Goal: Task Accomplishment & Management: Complete application form

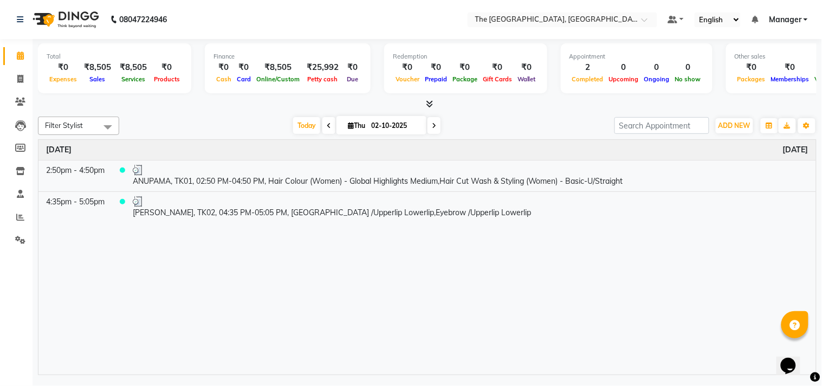
click at [312, 262] on div "Time Event [DATE] 2:50pm - 4:50pm ANUPAMA, TK01, 02:50 PM-04:50 PM, Hair Colour…" at bounding box center [426, 257] width 777 height 235
drag, startPoint x: 260, startPoint y: 1, endPoint x: 19, endPoint y: 79, distance: 253.3
click at [19, 79] on app-home "08047224946 Select Location × The Glam Room Salon, [GEOGRAPHIC_DATA] Default Pa…" at bounding box center [411, 189] width 822 height 378
click at [19, 79] on icon at bounding box center [20, 79] width 6 height 8
select select "service"
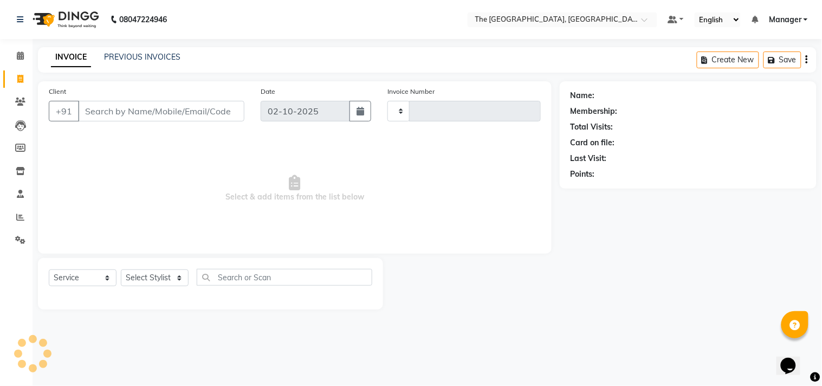
type input "0589"
select select "7501"
click at [149, 282] on select "Select Stylist FATHIMUNNISA Manager [PERSON_NAME] SUMIT [PERSON_NAME]" at bounding box center [155, 277] width 68 height 17
select select "90343"
click at [121, 270] on select "Select Stylist FATHIMUNNISA Manager [PERSON_NAME] SUMIT [PERSON_NAME]" at bounding box center [155, 277] width 68 height 17
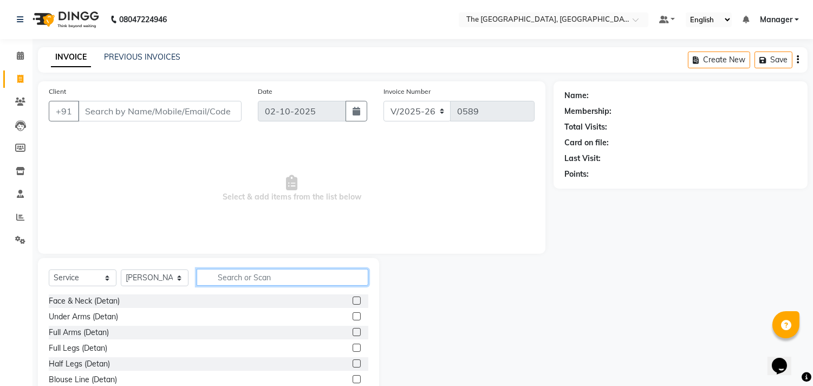
click at [249, 278] on input "text" at bounding box center [283, 277] width 172 height 17
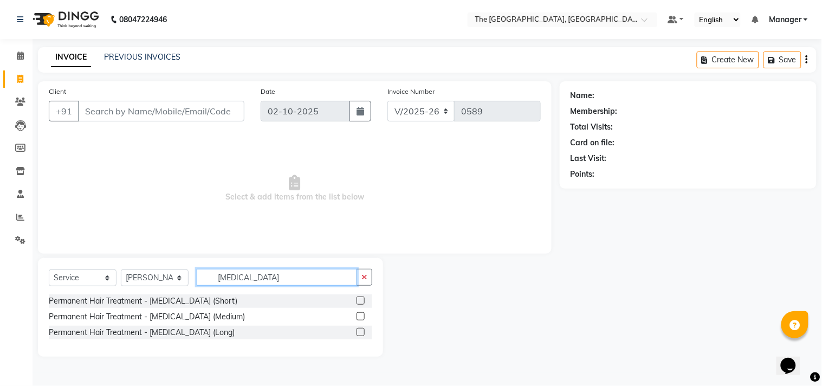
type input "[MEDICAL_DATA]"
click at [363, 297] on label at bounding box center [360, 300] width 8 height 8
click at [363, 297] on input "checkbox" at bounding box center [359, 300] width 7 height 7
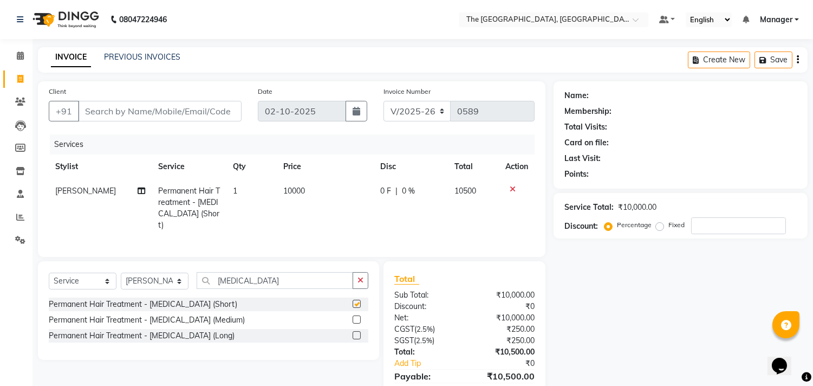
checkbox input "false"
click at [310, 196] on td "10000" at bounding box center [325, 208] width 97 height 58
select select "90343"
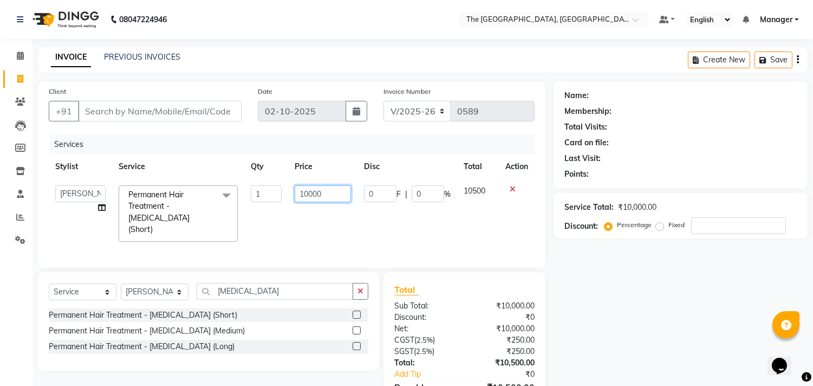
click at [322, 191] on input "10000" at bounding box center [323, 193] width 56 height 17
type input "1"
type input "5999"
click at [326, 220] on td "5999" at bounding box center [322, 213] width 69 height 69
select select "90343"
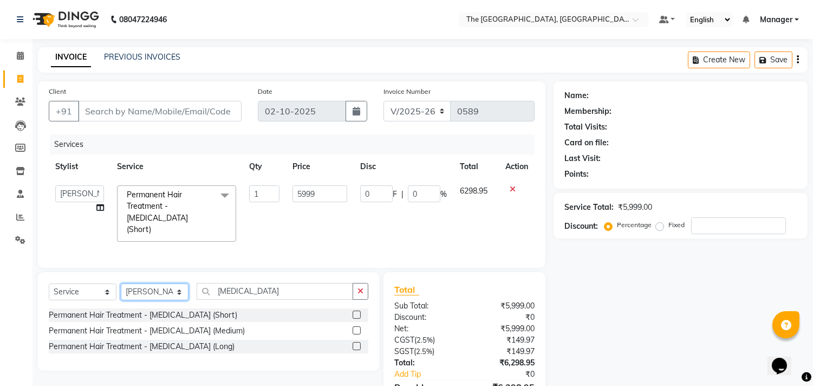
click at [180, 292] on select "Select Stylist FATHIMUNNISA Manager [PERSON_NAME] SUMIT [PERSON_NAME]" at bounding box center [155, 291] width 68 height 17
select select "70752"
click at [121, 283] on select "Select Stylist FATHIMUNNISA Manager [PERSON_NAME] SUMIT [PERSON_NAME]" at bounding box center [155, 291] width 68 height 17
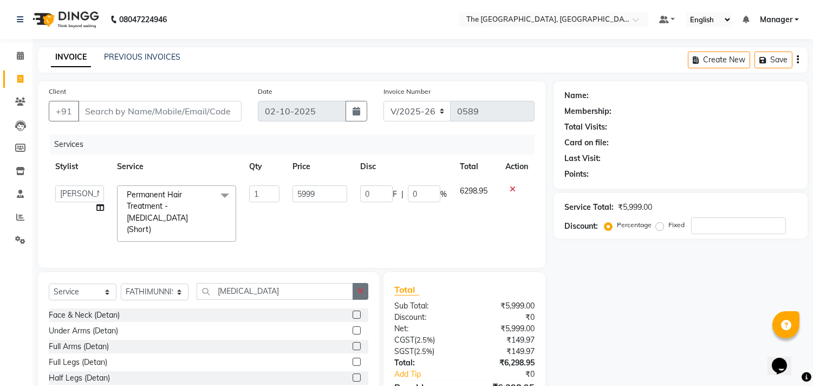
click at [366, 289] on button "button" at bounding box center [361, 291] width 16 height 17
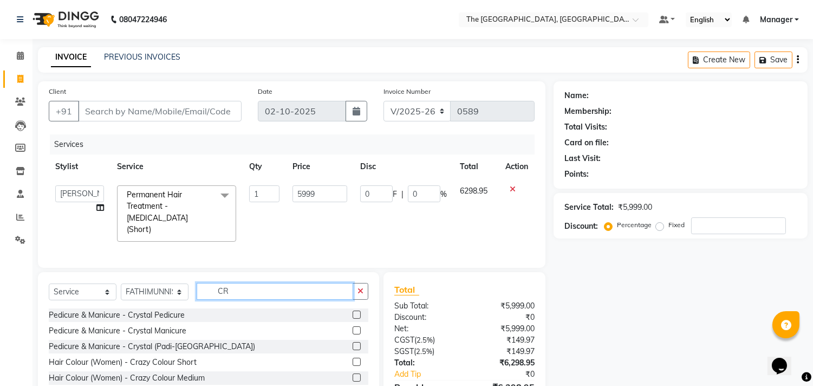
type input "CR"
click at [353, 310] on label at bounding box center [357, 314] width 8 height 8
click at [353, 311] on input "checkbox" at bounding box center [356, 314] width 7 height 7
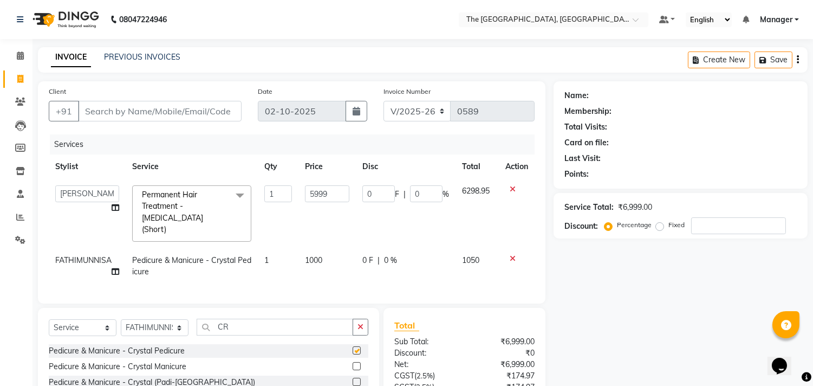
checkbox input "false"
click at [359, 320] on button "button" at bounding box center [361, 326] width 16 height 17
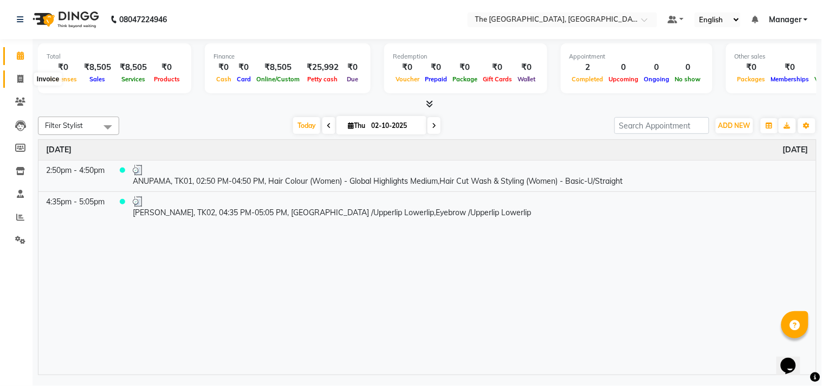
click at [22, 80] on icon at bounding box center [20, 79] width 6 height 8
select select "7501"
select select "service"
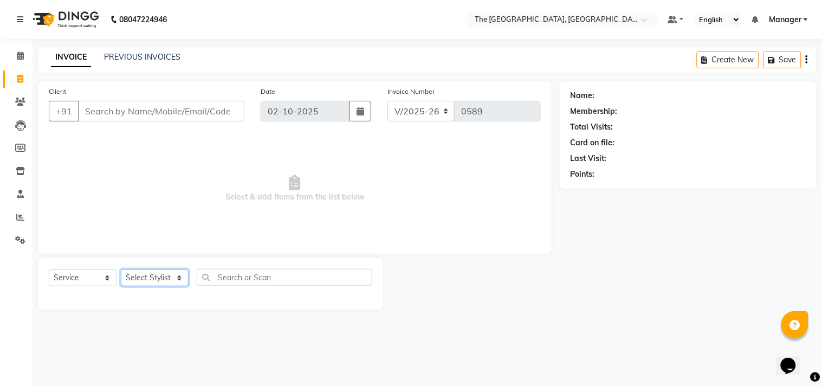
click at [178, 275] on select "Select Stylist FATHIMUNNISA Manager [PERSON_NAME] SUMIT [PERSON_NAME]" at bounding box center [155, 277] width 68 height 17
select select "92028"
click at [121, 270] on select "Select Stylist FATHIMUNNISA Manager [PERSON_NAME] SUMIT [PERSON_NAME]" at bounding box center [155, 277] width 68 height 17
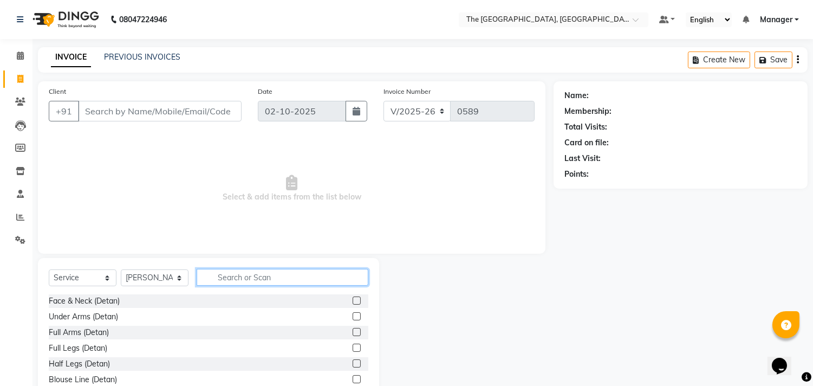
click at [209, 277] on input "text" at bounding box center [283, 277] width 172 height 17
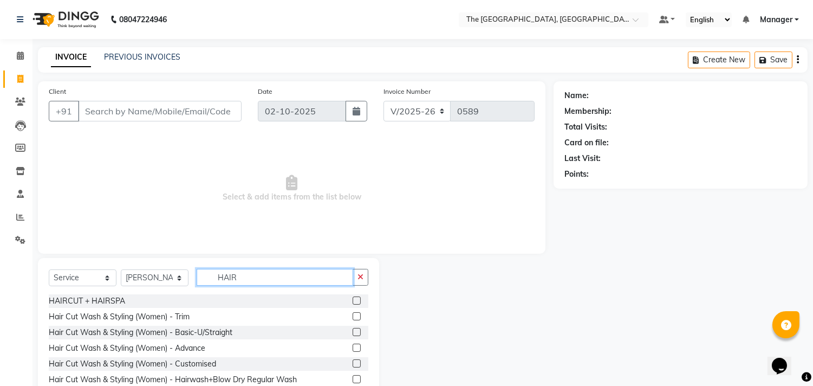
type input "HAIR"
click at [353, 329] on label at bounding box center [357, 332] width 8 height 8
click at [353, 329] on input "checkbox" at bounding box center [356, 332] width 7 height 7
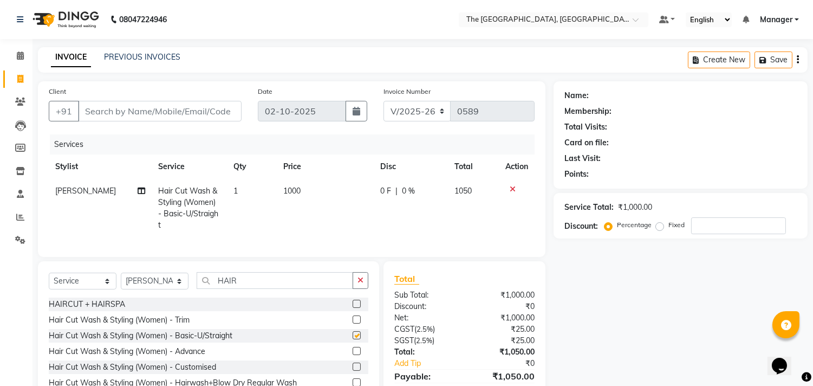
checkbox input "false"
click at [361, 284] on icon "button" at bounding box center [360, 280] width 6 height 8
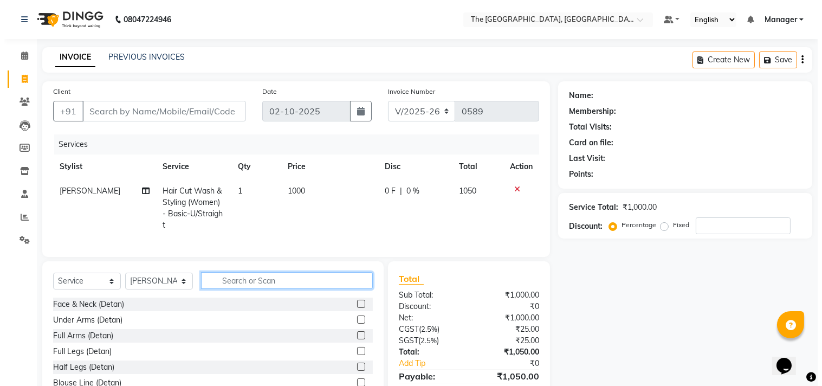
scroll to position [60, 0]
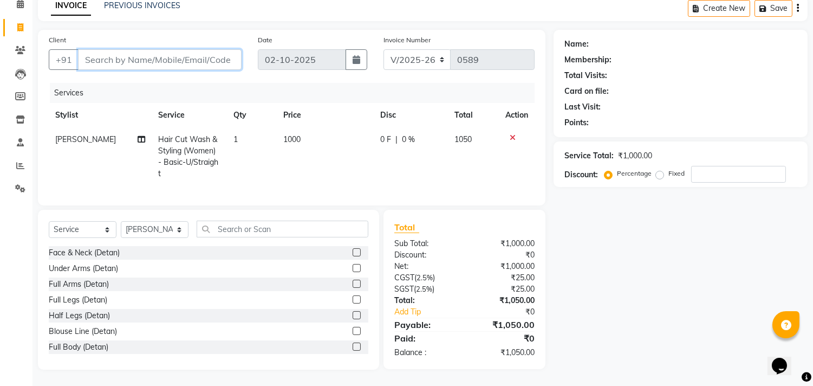
click at [138, 51] on input "Client" at bounding box center [160, 59] width 164 height 21
type input "6"
type input "0"
type input "6362071811"
click at [214, 54] on span "Add Client" at bounding box center [213, 59] width 43 height 11
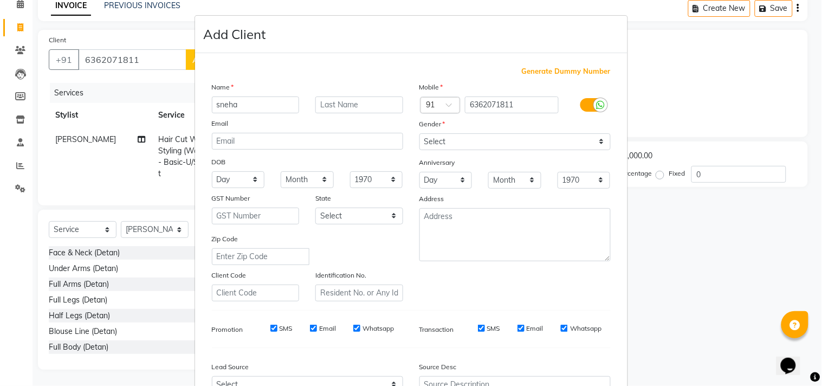
type input "sneha"
click at [445, 136] on select "Select Male Female Other Prefer Not To Say" at bounding box center [514, 141] width 191 height 17
select select "female"
click at [419, 133] on select "Select Male Female Other Prefer Not To Say" at bounding box center [514, 141] width 191 height 17
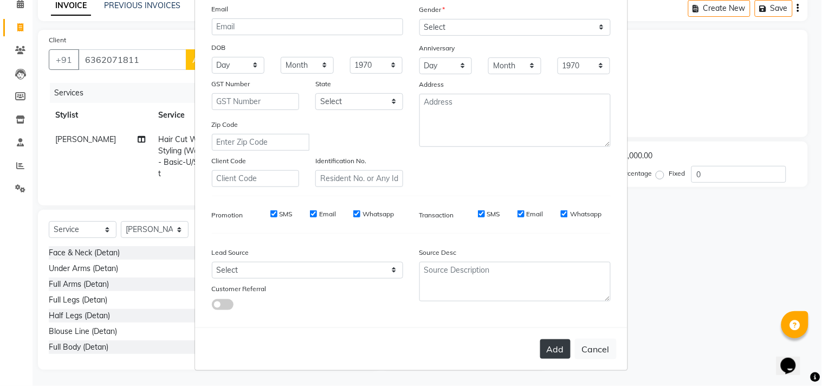
click at [551, 350] on button "Add" at bounding box center [555, 348] width 30 height 19
select select
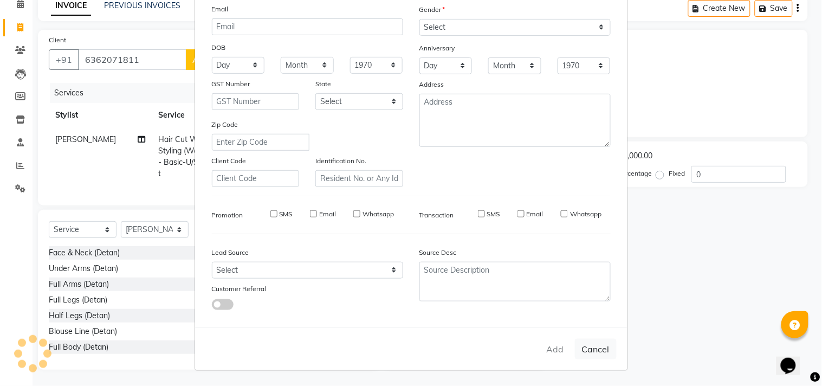
select select
checkbox input "false"
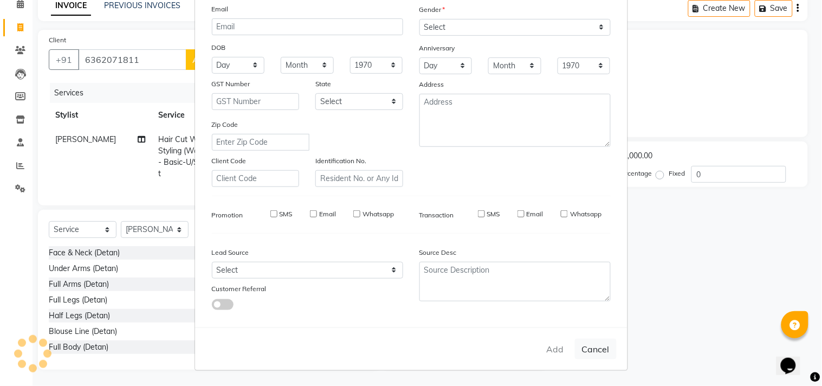
checkbox input "false"
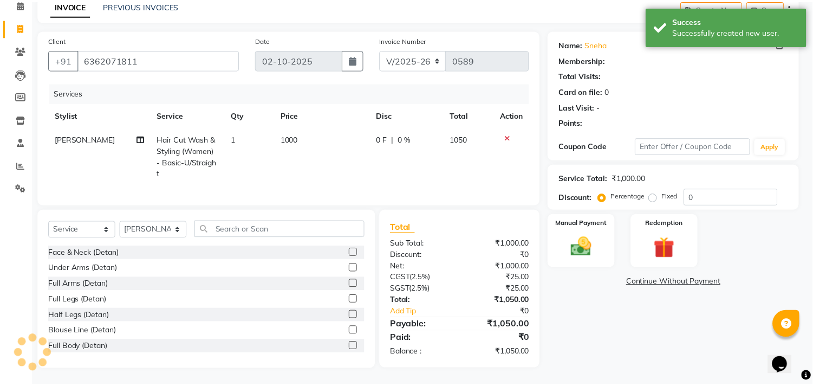
scroll to position [49, 0]
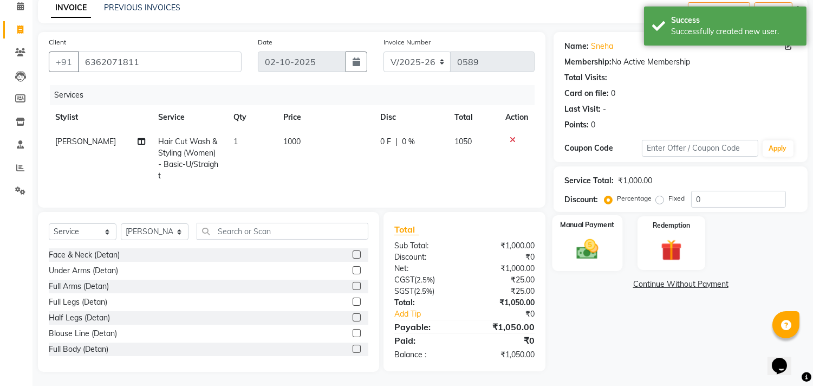
click at [581, 240] on img at bounding box center [588, 249] width 36 height 25
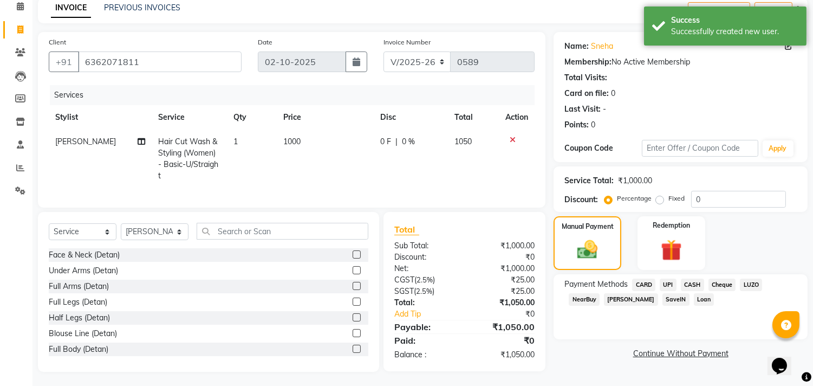
click at [673, 282] on span "UPI" at bounding box center [668, 284] width 17 height 12
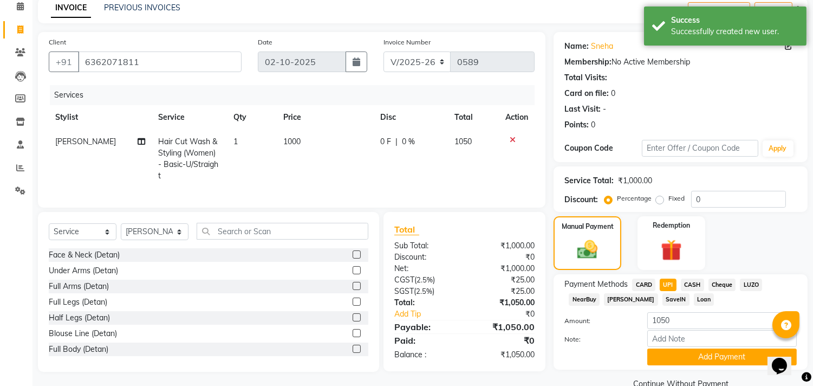
scroll to position [71, 0]
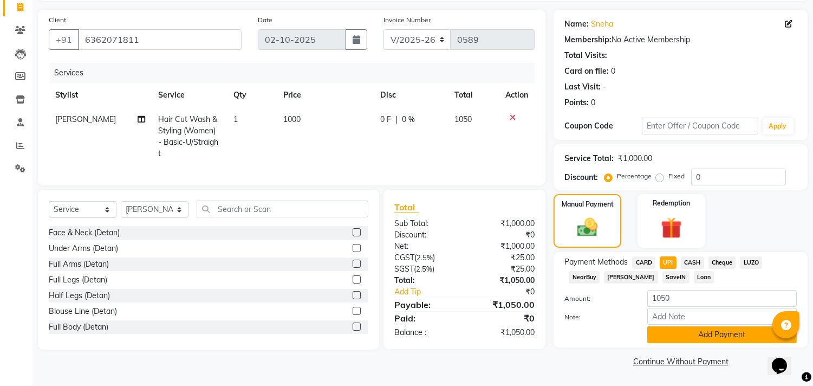
click at [708, 339] on button "Add Payment" at bounding box center [721, 334] width 149 height 17
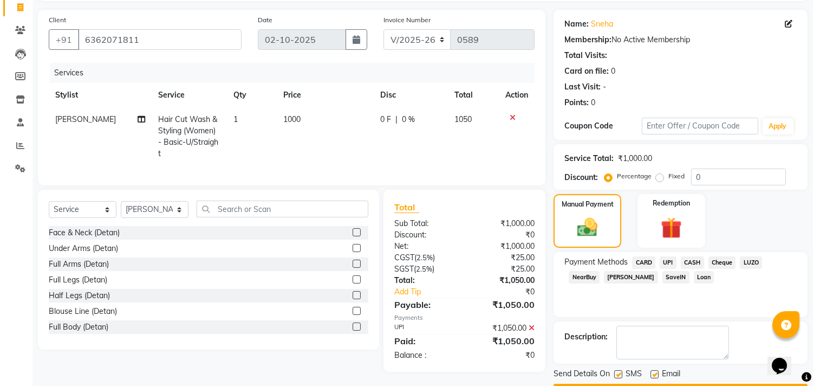
scroll to position [101, 0]
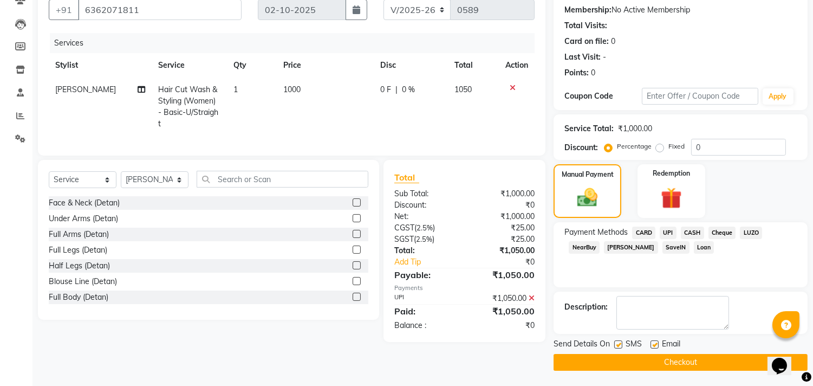
click at [701, 357] on button "Checkout" at bounding box center [681, 362] width 254 height 17
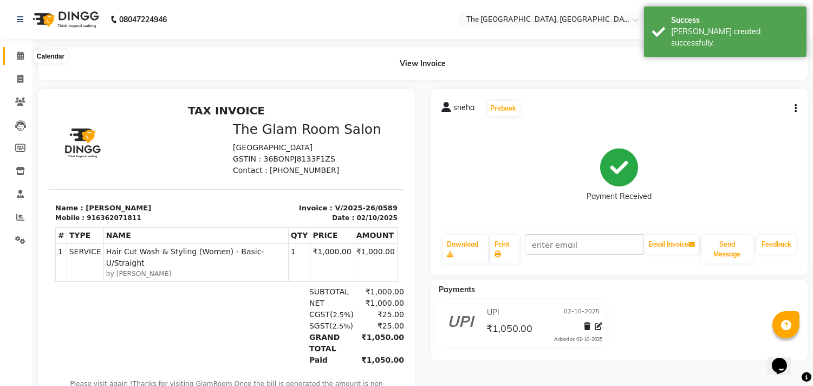
click at [24, 50] on span at bounding box center [20, 56] width 19 height 12
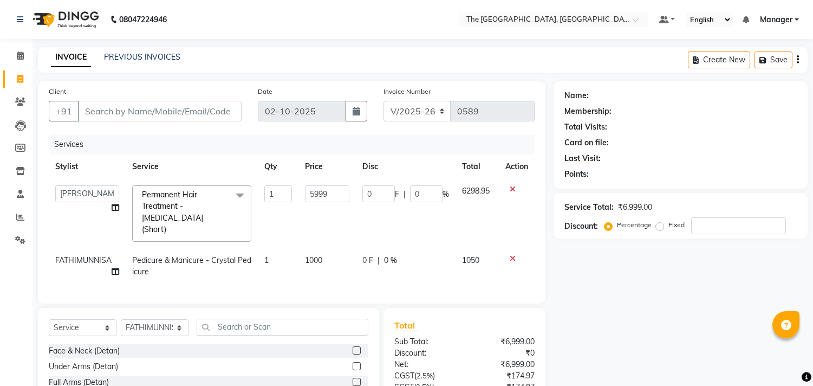
select select "7501"
select select "90343"
select select "service"
select select "70752"
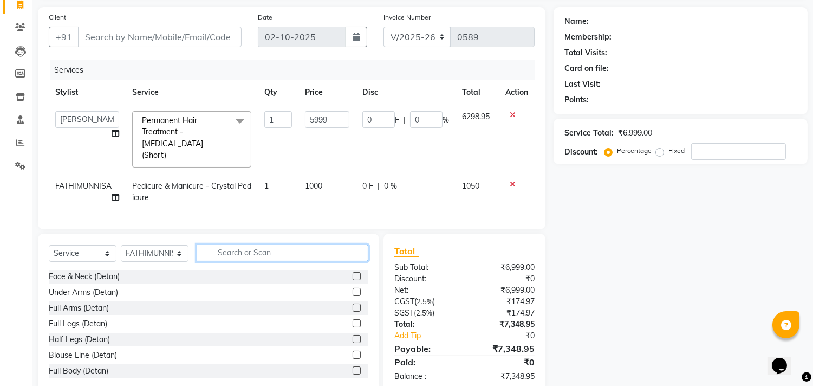
scroll to position [95, 0]
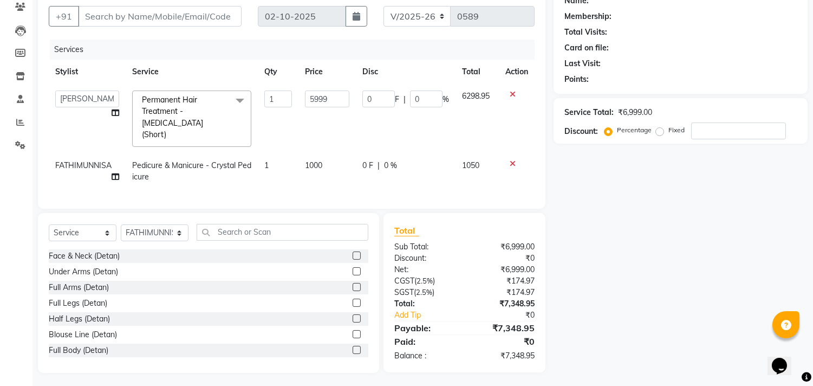
click at [331, 155] on td "1000" at bounding box center [327, 171] width 58 height 36
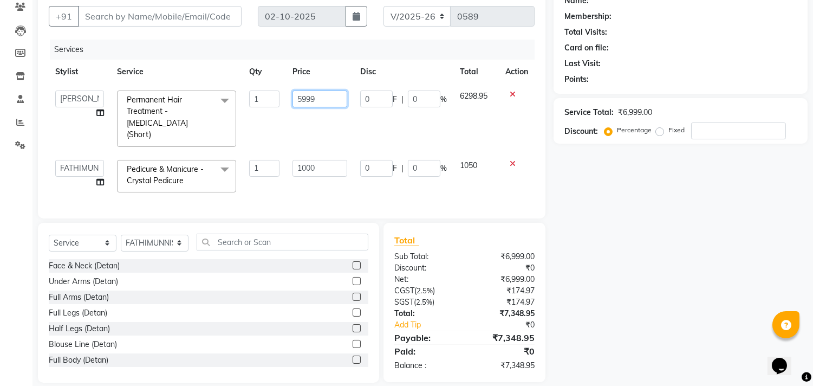
click at [324, 90] on input "5999" at bounding box center [319, 98] width 55 height 17
type input "5"
type input "6000"
click at [320, 132] on tbody "FATHIMUNNISA Manager [PERSON_NAME] SUMIT [PERSON_NAME] Permanent Hair Treatment…" at bounding box center [292, 141] width 486 height 115
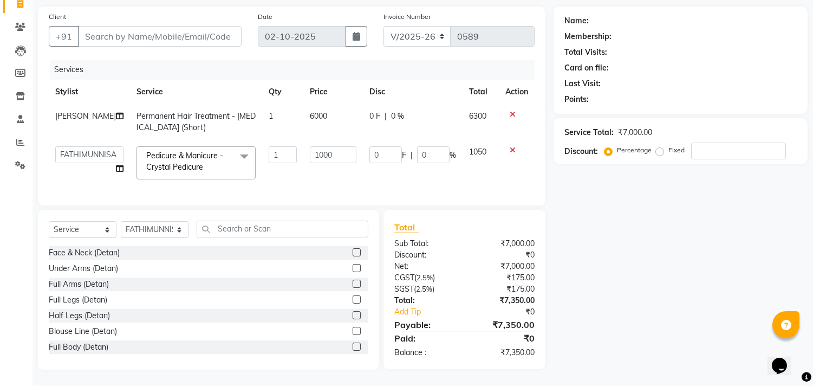
scroll to position [83, 0]
click at [90, 31] on input "Client" at bounding box center [160, 36] width 164 height 21
type input "d"
type input "0"
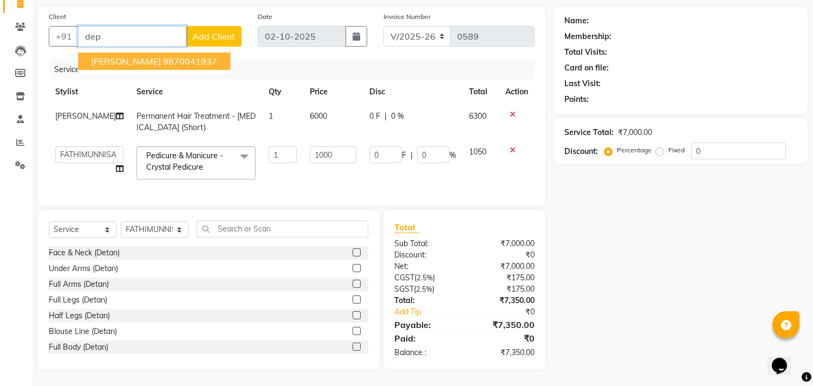
click at [117, 53] on button "[PERSON_NAME] 9870041937" at bounding box center [154, 61] width 152 height 17
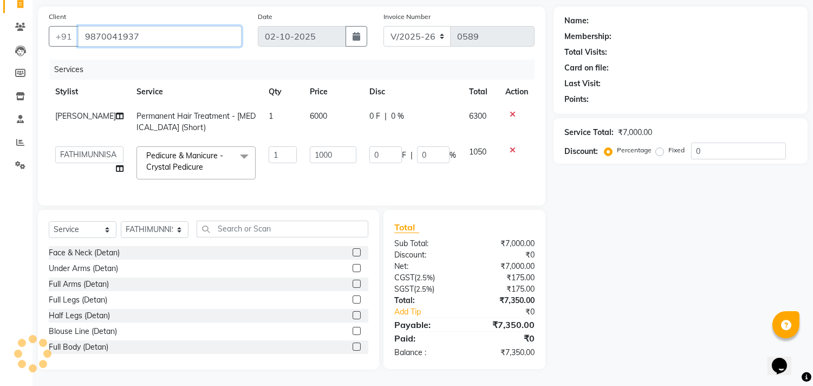
type input "9870041937"
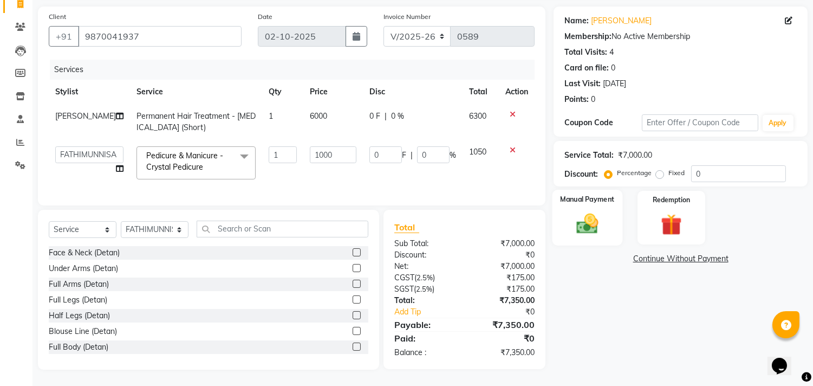
click at [591, 211] on img at bounding box center [588, 223] width 36 height 25
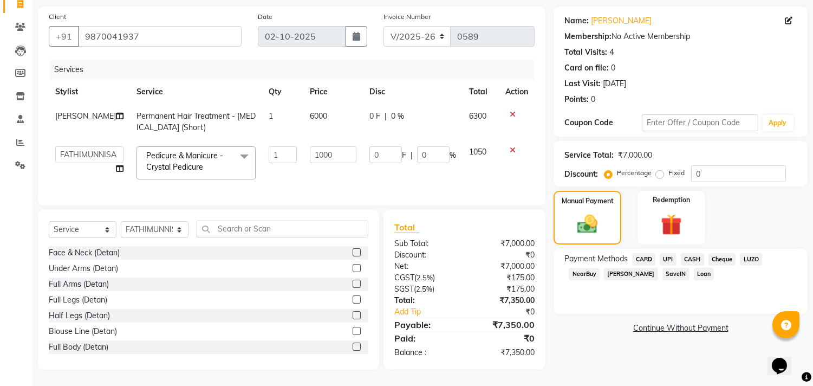
click at [668, 253] on span "UPI" at bounding box center [668, 259] width 17 height 12
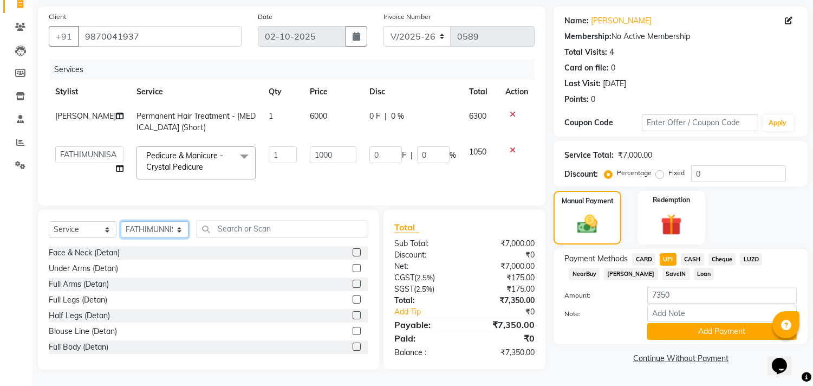
click at [174, 228] on select "Select Stylist FATHIMUNNISA Manager [PERSON_NAME] SUMIT [PERSON_NAME]" at bounding box center [155, 229] width 68 height 17
select select "68015"
click at [121, 222] on select "Select Stylist FATHIMUNNISA Manager [PERSON_NAME] SUMIT [PERSON_NAME]" at bounding box center [155, 229] width 68 height 17
click at [228, 233] on input "text" at bounding box center [283, 228] width 172 height 17
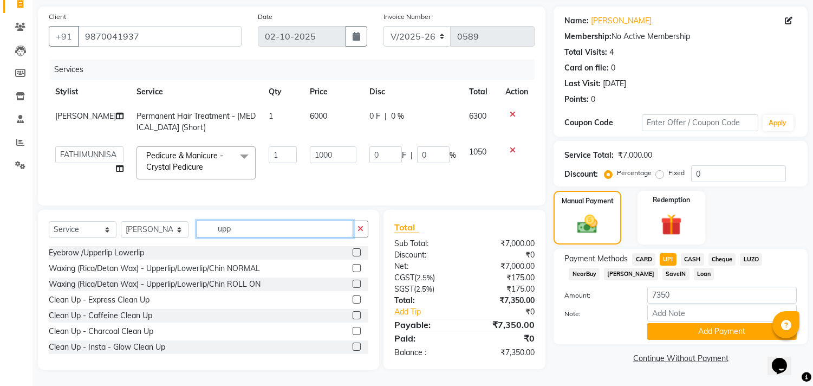
scroll to position [83, 0]
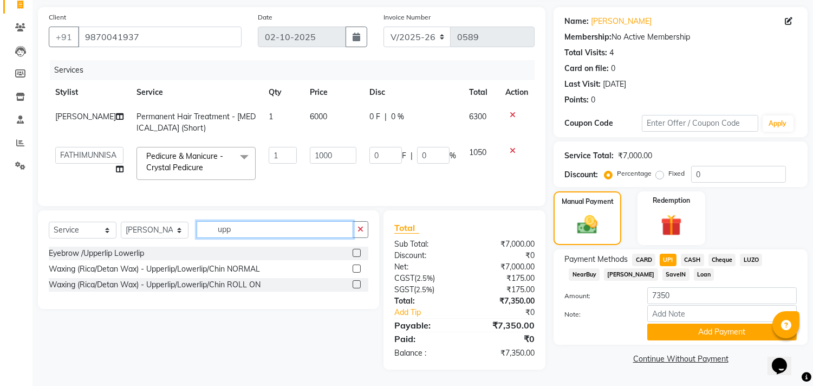
type input "upp"
click at [354, 252] on label at bounding box center [357, 253] width 8 height 8
click at [354, 252] on input "checkbox" at bounding box center [356, 253] width 7 height 7
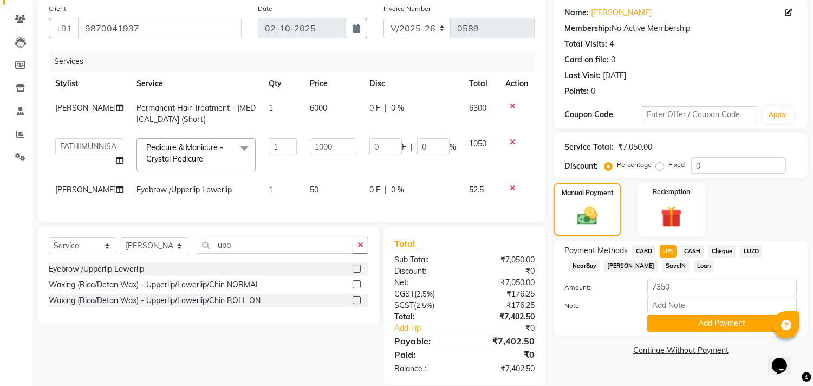
click at [357, 272] on label at bounding box center [357, 268] width 8 height 8
click at [357, 272] on input "checkbox" at bounding box center [356, 268] width 7 height 7
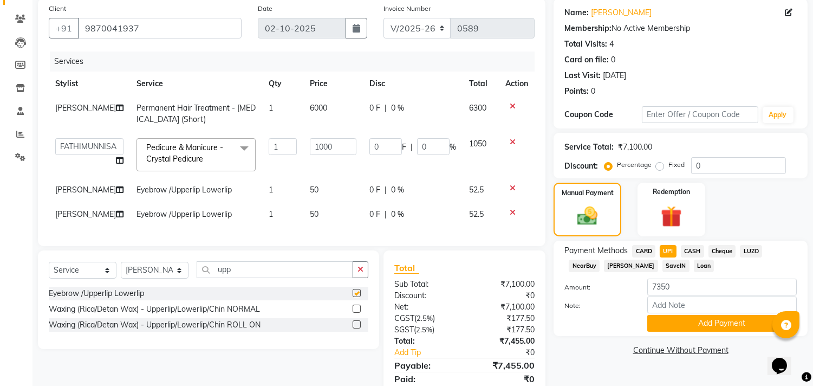
checkbox input "false"
click at [649, 250] on span "CARD" at bounding box center [643, 251] width 23 height 12
type input "7455"
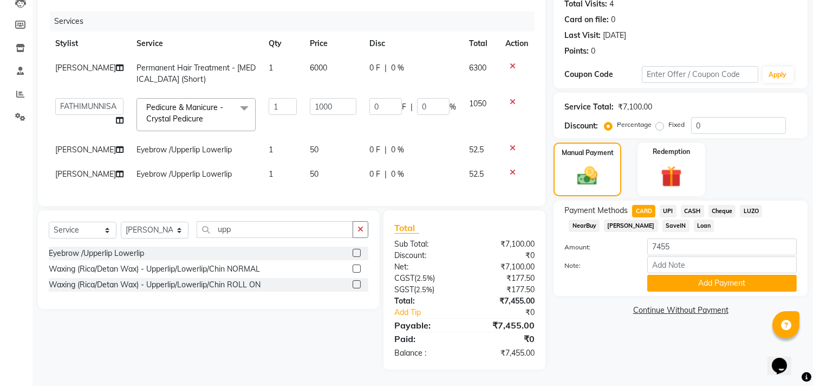
click at [673, 205] on span "UPI" at bounding box center [668, 211] width 17 height 12
click at [701, 275] on button "Add Payment" at bounding box center [721, 283] width 149 height 17
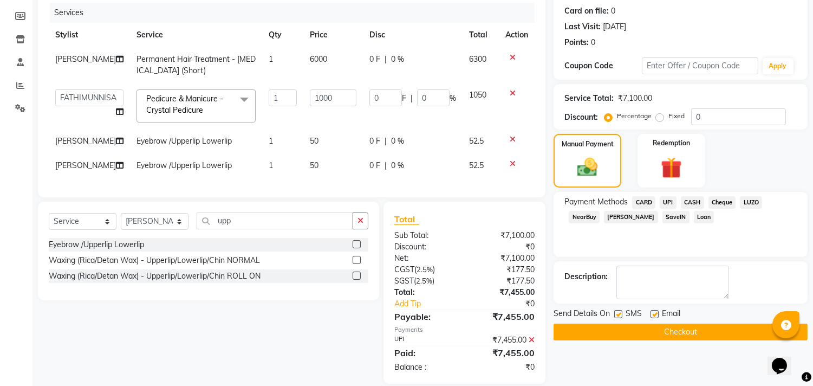
click at [680, 330] on button "Checkout" at bounding box center [681, 331] width 254 height 17
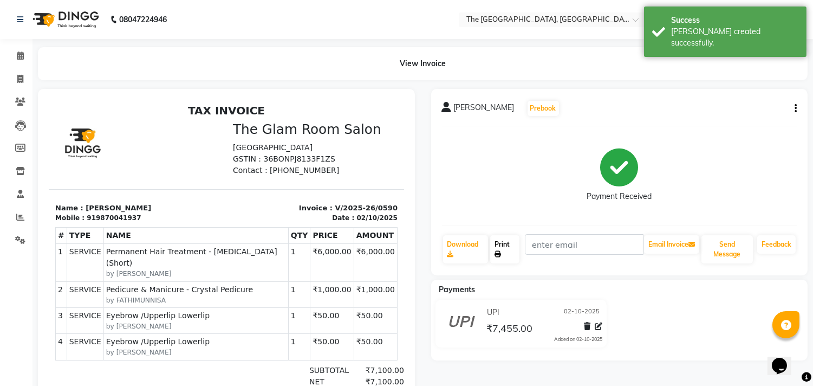
click at [504, 249] on link "Print" at bounding box center [504, 249] width 29 height 28
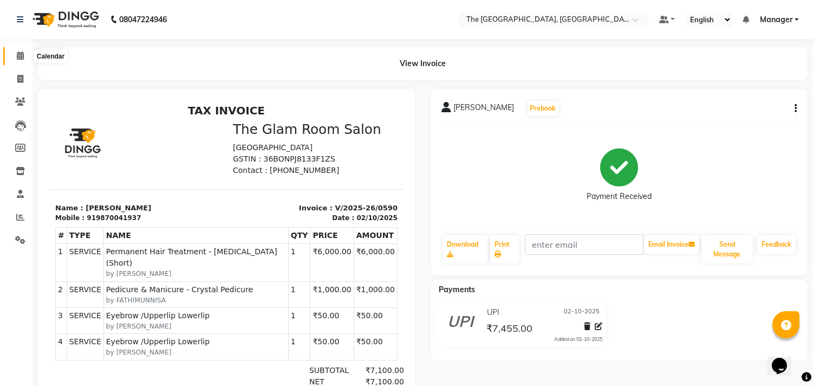
click at [18, 60] on icon at bounding box center [20, 55] width 7 height 8
